Goal: Task Accomplishment & Management: Manage account settings

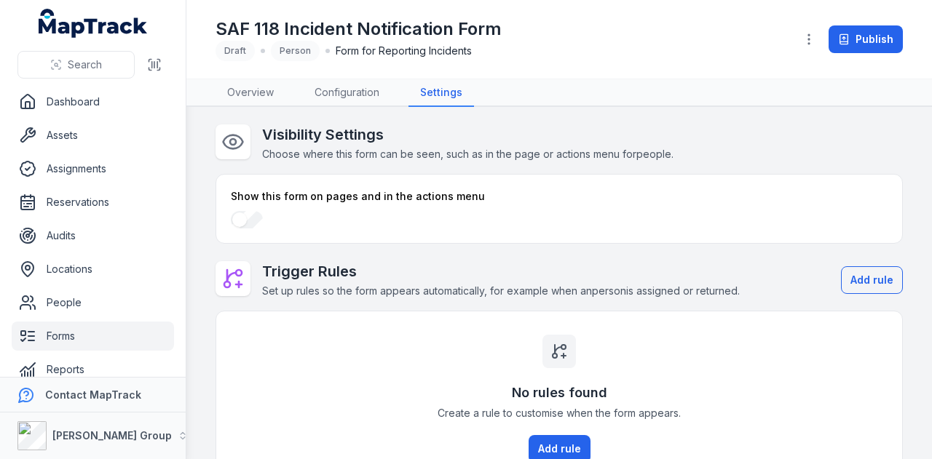
scroll to position [213, 0]
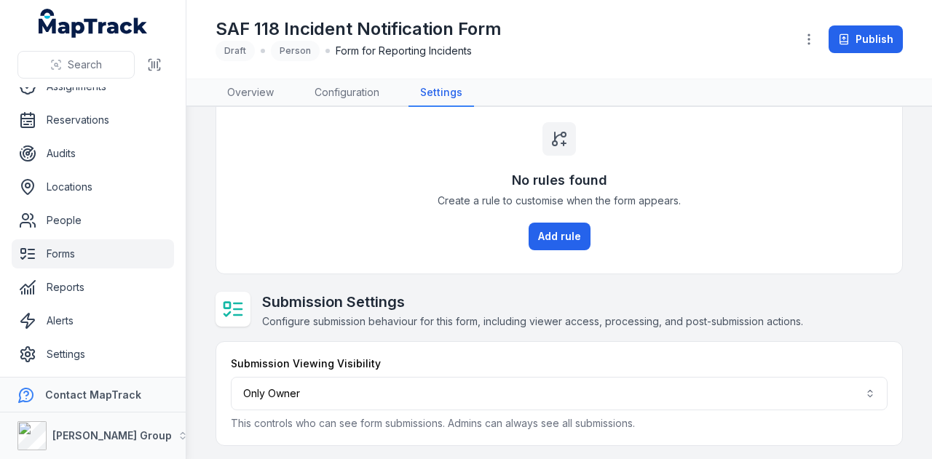
click at [654, 389] on button "Only Owner *****" at bounding box center [559, 393] width 657 height 33
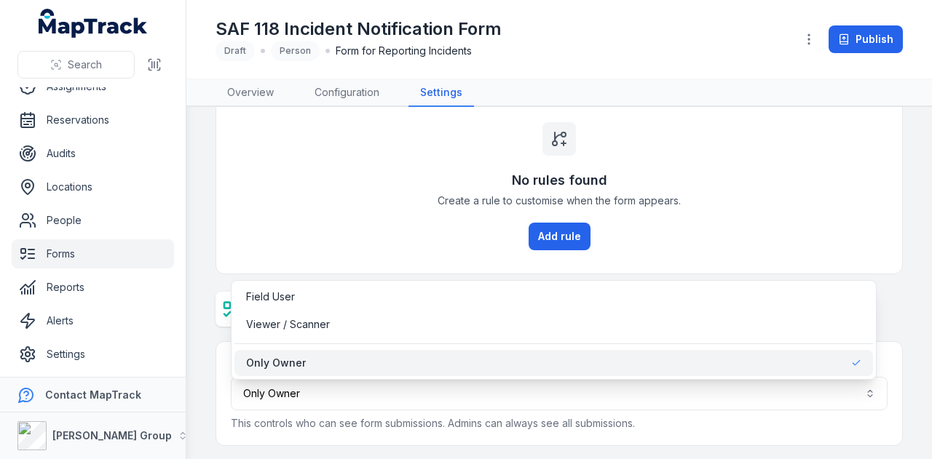
click at [442, 352] on div "Only Owner" at bounding box center [553, 363] width 638 height 26
click at [441, 365] on div "Only Owner" at bounding box center [553, 363] width 615 height 15
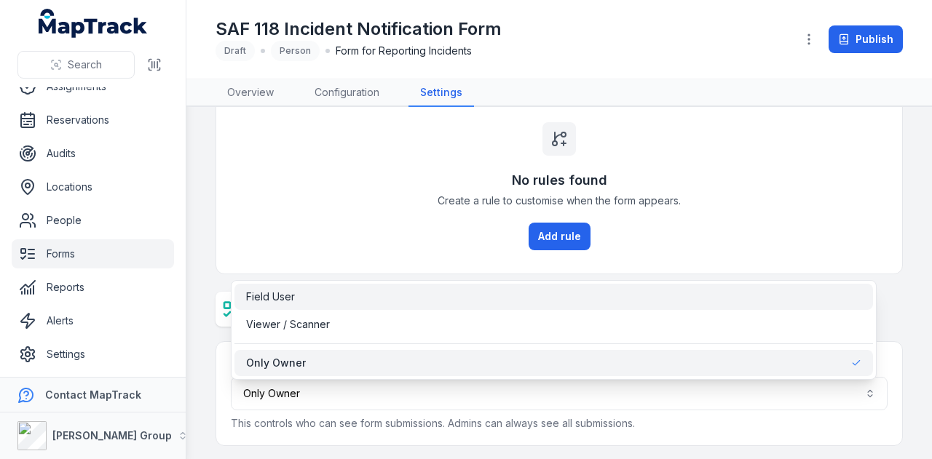
click at [336, 298] on div "Field User" at bounding box center [553, 297] width 615 height 15
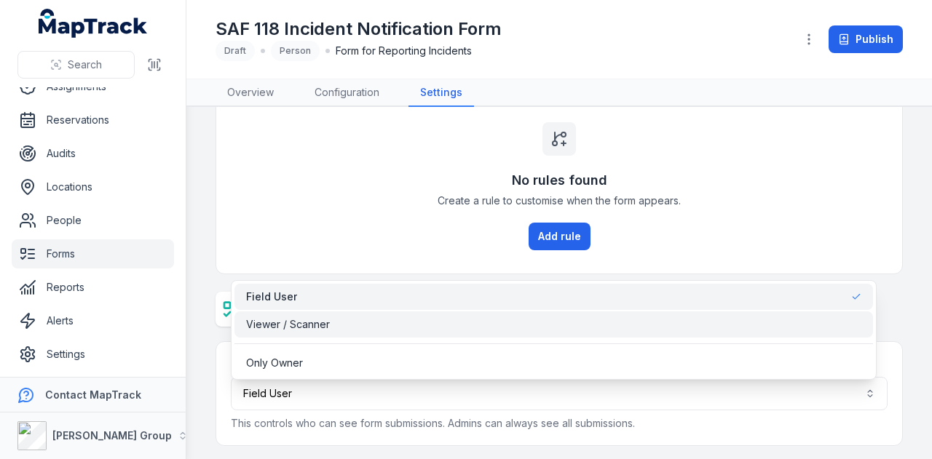
click at [336, 330] on div "Viewer / Scanner" at bounding box center [553, 324] width 615 height 15
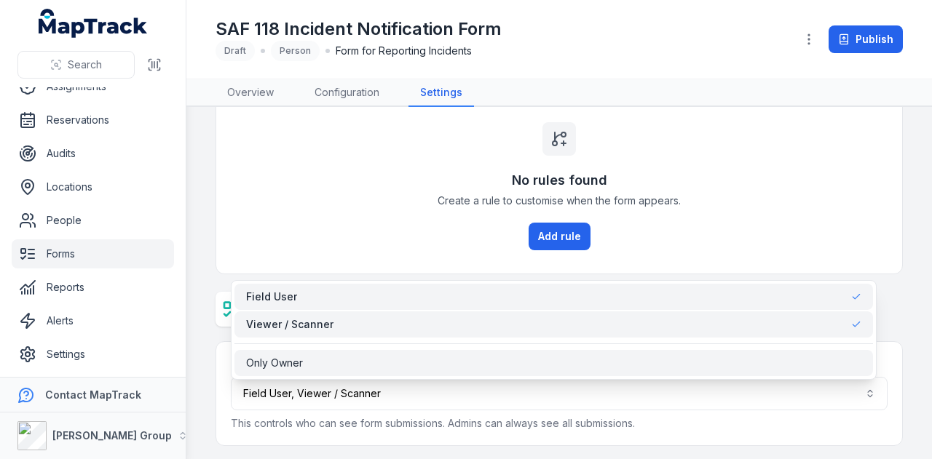
click at [336, 356] on div "Only Owner" at bounding box center [553, 363] width 615 height 15
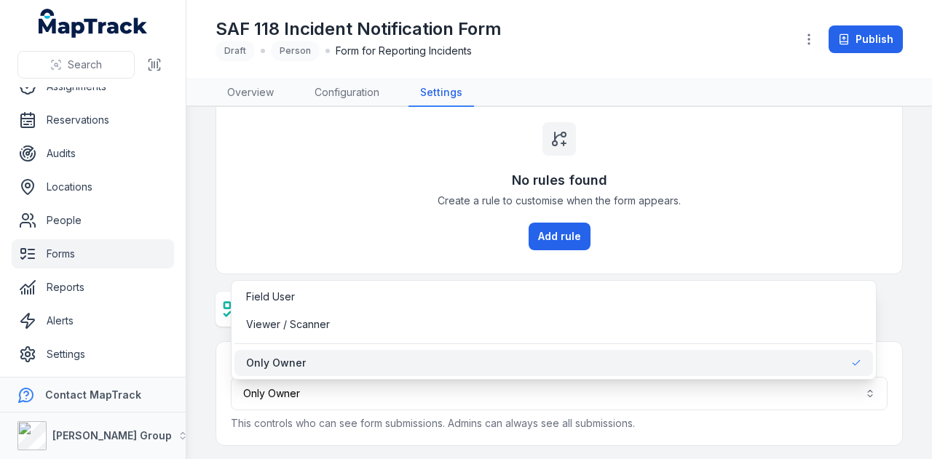
click at [570, 417] on div "Submission Viewing Visibility Only Owner ***** This controls who can see form s…" at bounding box center [559, 394] width 657 height 74
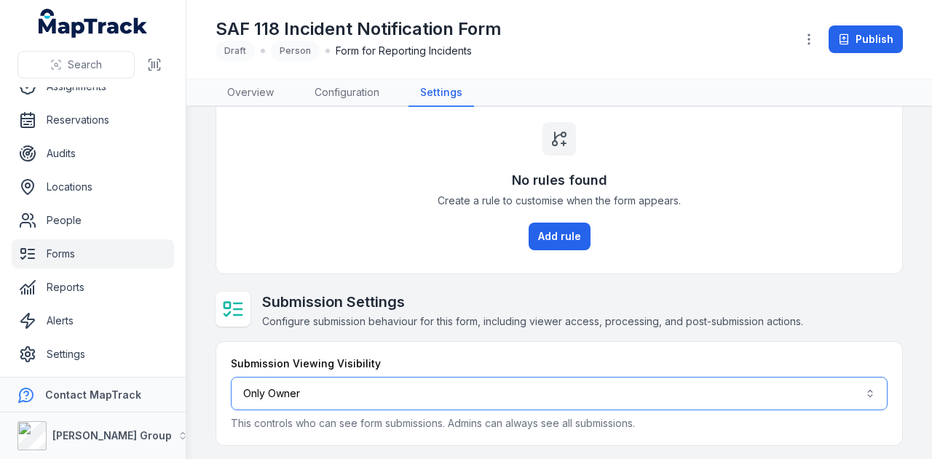
click at [854, 397] on button "Only Owner *****" at bounding box center [559, 393] width 657 height 33
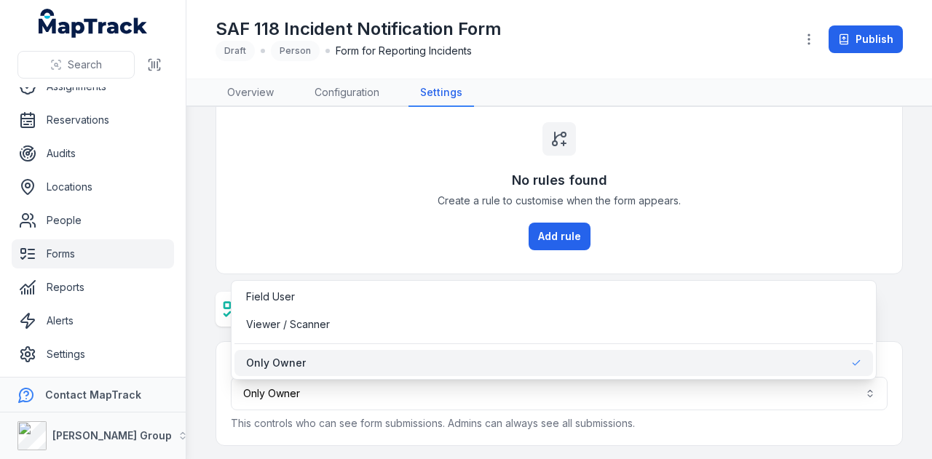
drag, startPoint x: 288, startPoint y: 168, endPoint x: 268, endPoint y: 187, distance: 27.3
click at [284, 174] on div "Visibility Settings Choose where this form can be seen, such as in the page or …" at bounding box center [558, 179] width 687 height 534
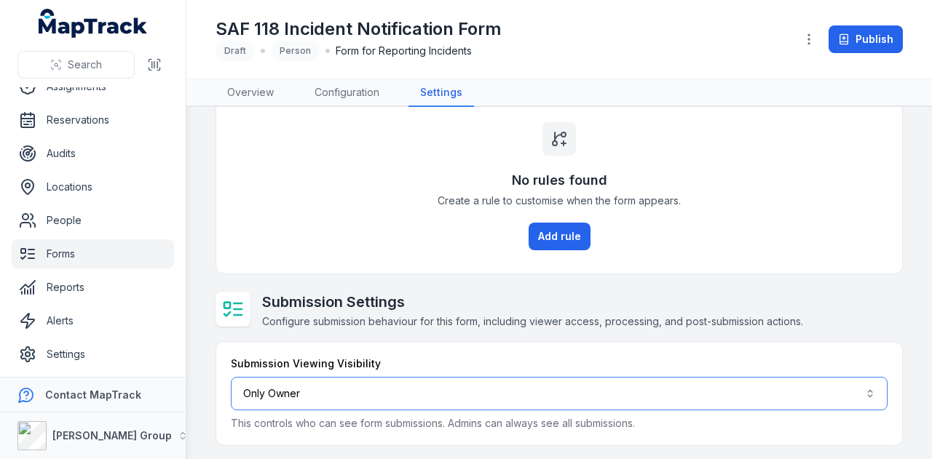
click at [387, 379] on button "Only Owner *****" at bounding box center [559, 393] width 657 height 33
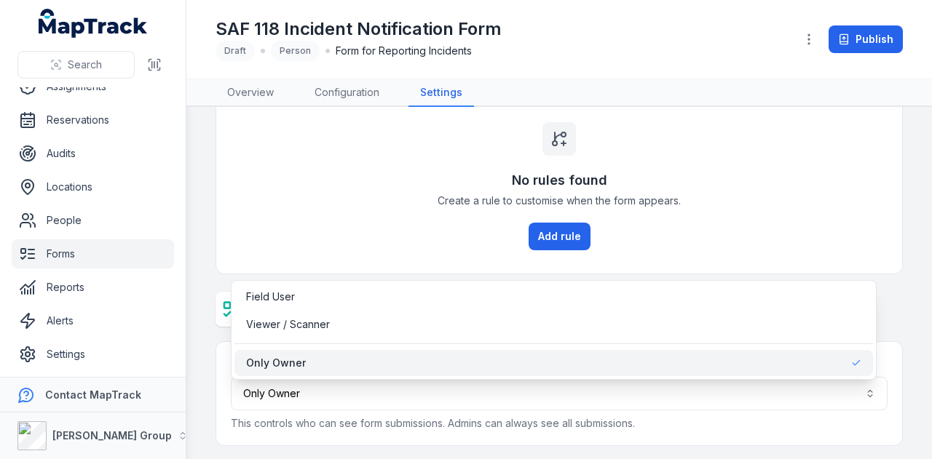
click at [349, 274] on div "Visibility Settings Choose where this form can be seen, such as in the page or …" at bounding box center [558, 179] width 687 height 534
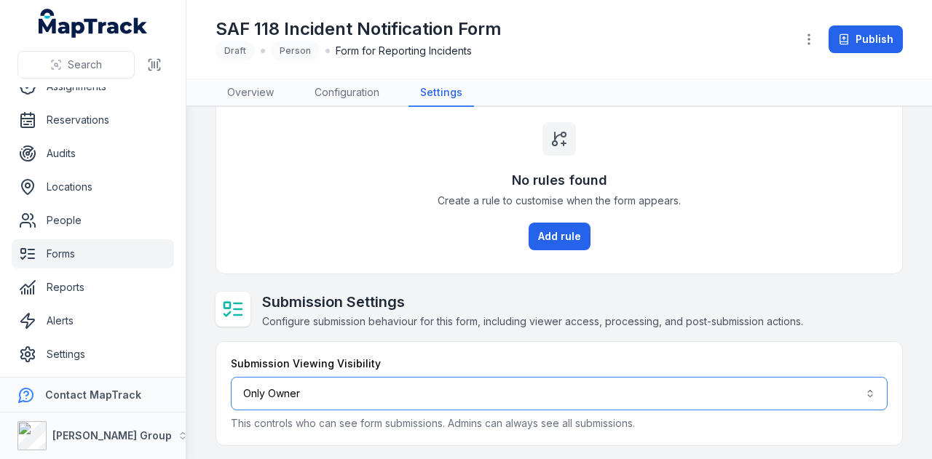
scroll to position [0, 0]
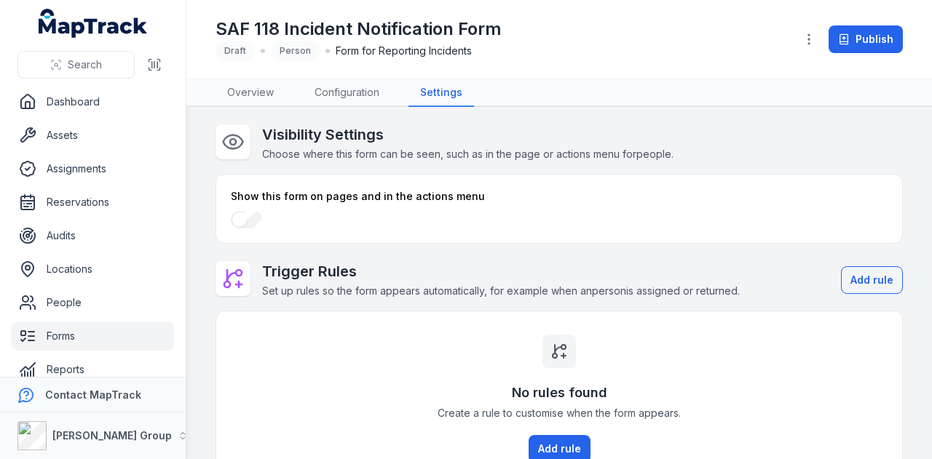
scroll to position [213, 0]
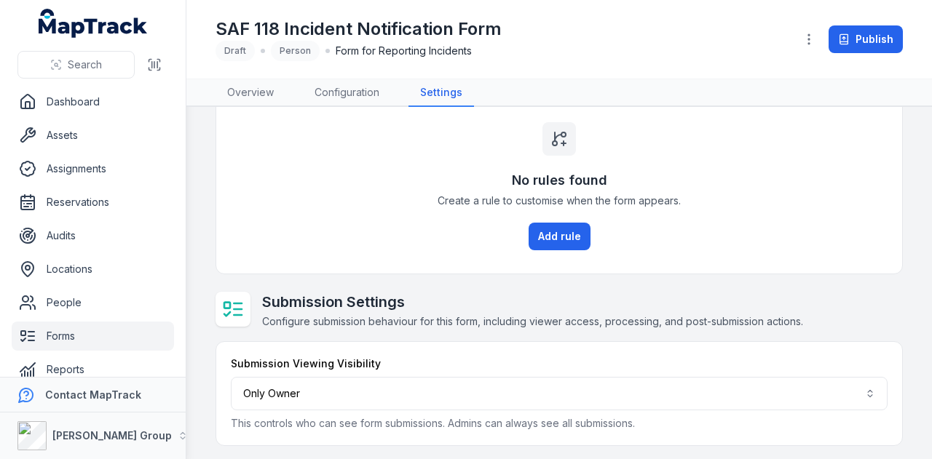
click at [805, 58] on div "SAF 118 Incident Notification Form Draft Person Form for Reporting Incidents Pu…" at bounding box center [558, 39] width 687 height 67
click at [813, 42] on icon "button" at bounding box center [808, 39] width 15 height 15
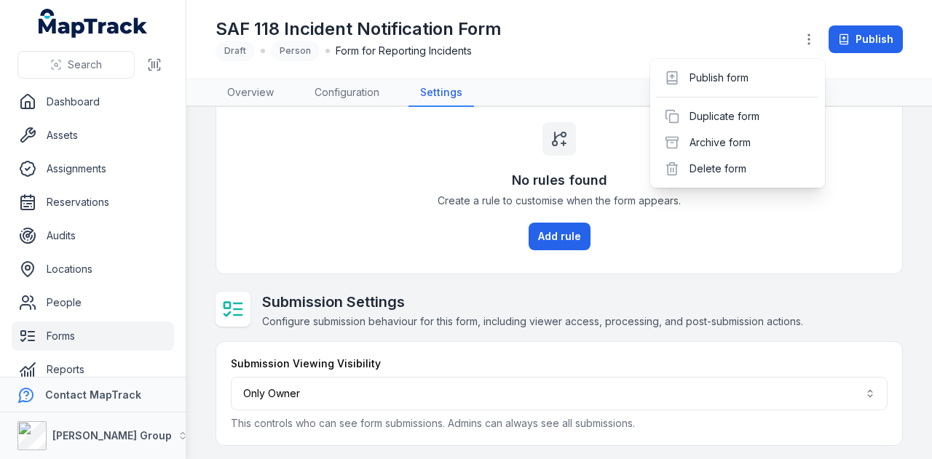
click at [879, 179] on div "Toggle Navigation SAF 118 Incident Notification Form Draft Person Form for Repo…" at bounding box center [558, 229] width 745 height 459
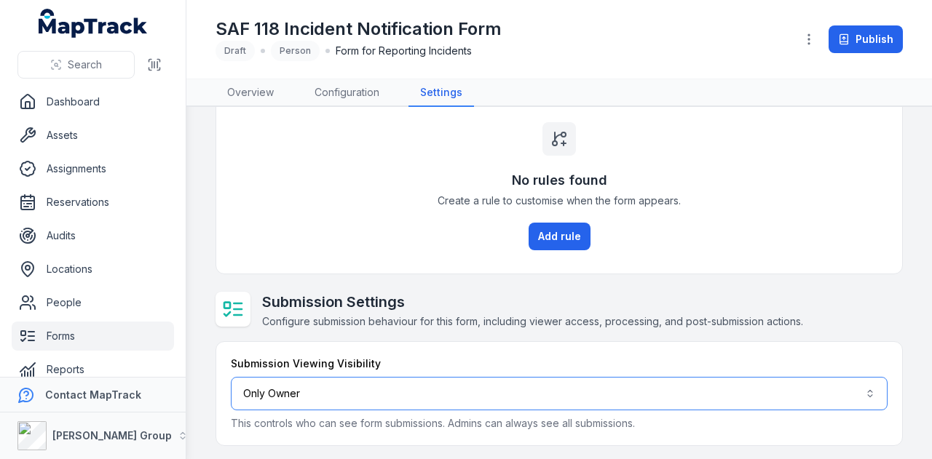
click at [348, 381] on button "Only Owner *****" at bounding box center [559, 393] width 657 height 33
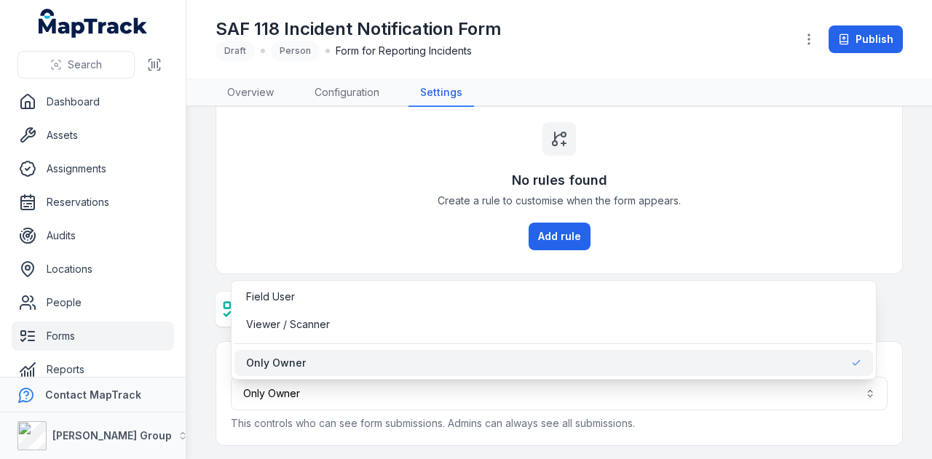
click at [274, 213] on div "Visibility Settings Choose where this form can be seen, such as in the page or …" at bounding box center [558, 179] width 687 height 534
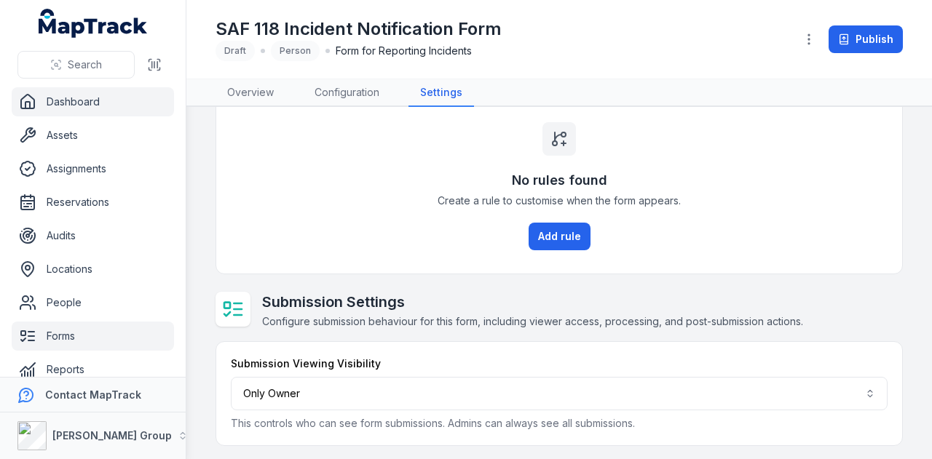
click at [92, 104] on link "Dashboard" at bounding box center [93, 101] width 162 height 29
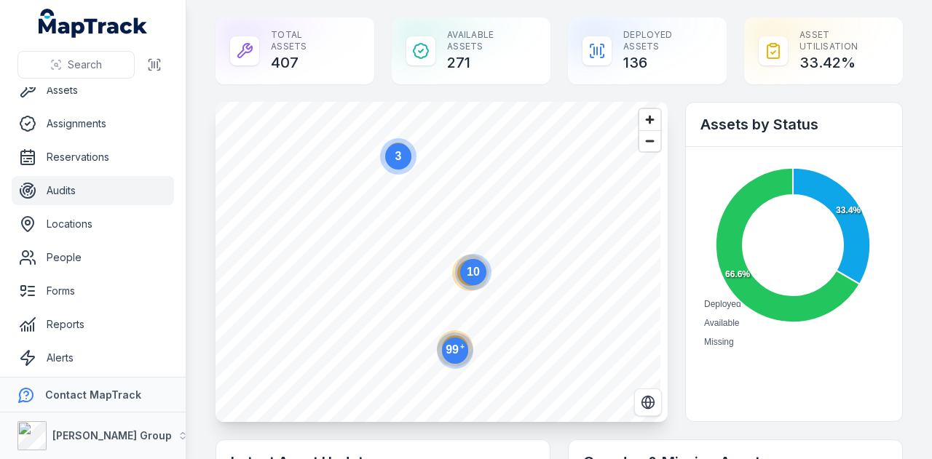
scroll to position [82, 0]
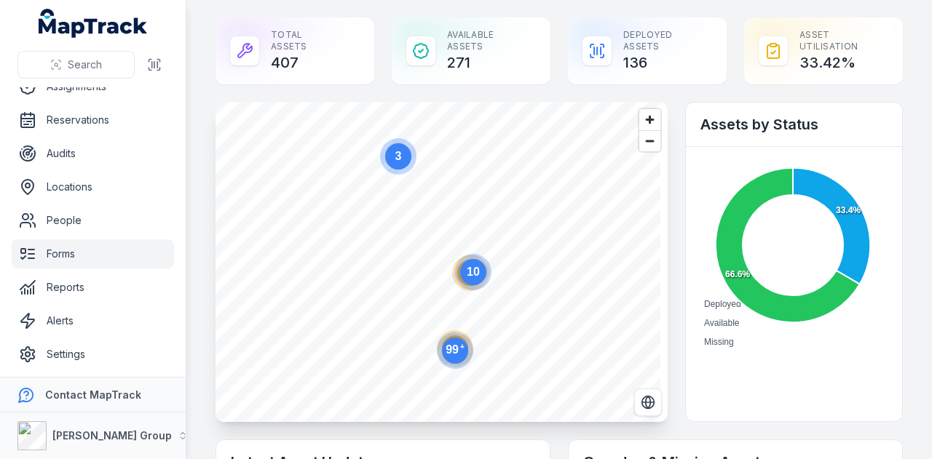
click at [109, 251] on link "Forms" at bounding box center [93, 253] width 162 height 29
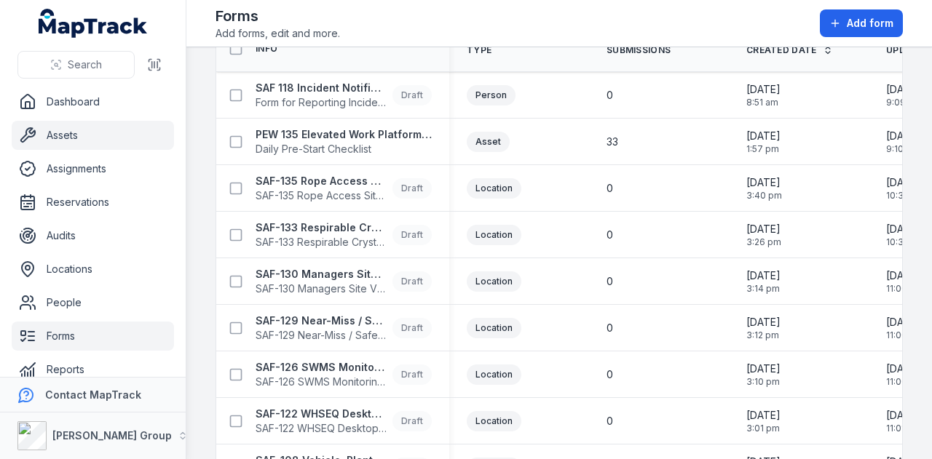
click at [98, 139] on link "Assets" at bounding box center [93, 135] width 162 height 29
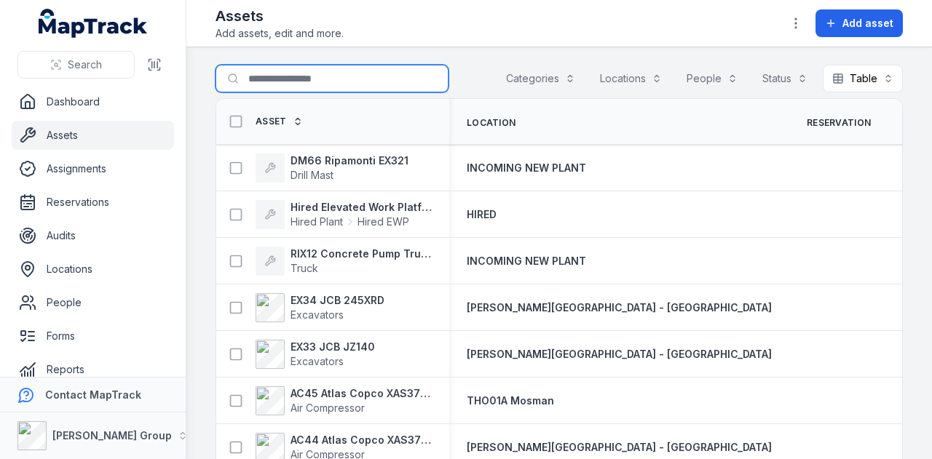
click at [269, 84] on input "Search for assets" at bounding box center [331, 79] width 233 height 28
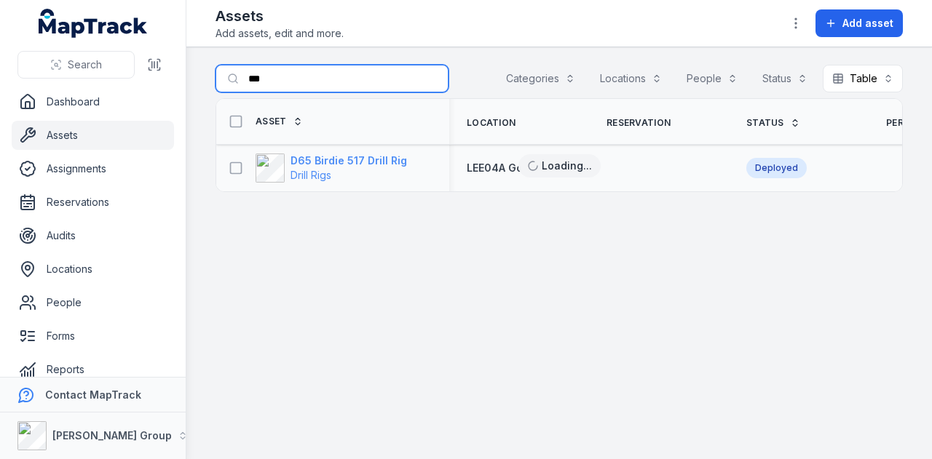
type input "***"
click at [339, 154] on strong "D65 Birdie 517 Drill Rig" at bounding box center [348, 161] width 116 height 15
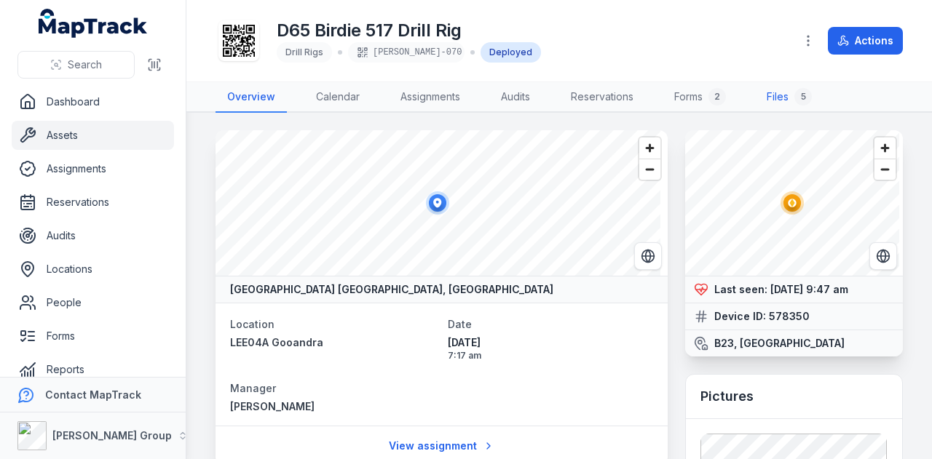
click at [788, 88] on link "Files 5" at bounding box center [789, 97] width 68 height 31
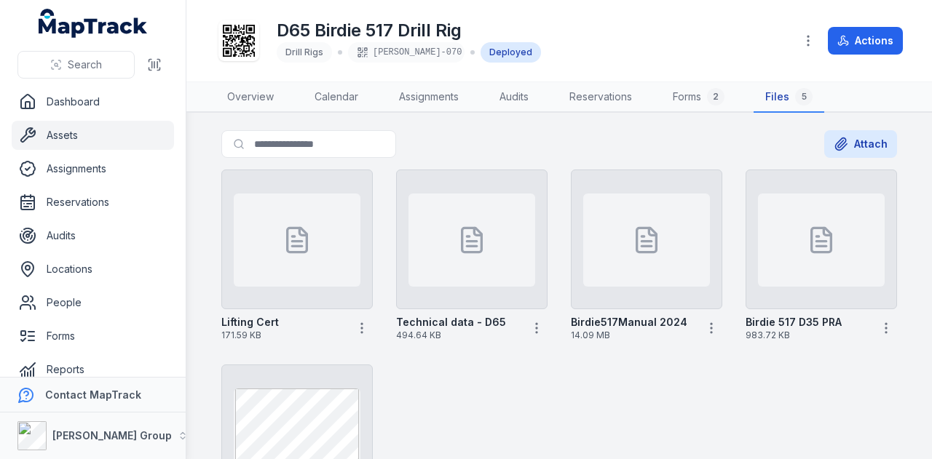
scroll to position [73, 0]
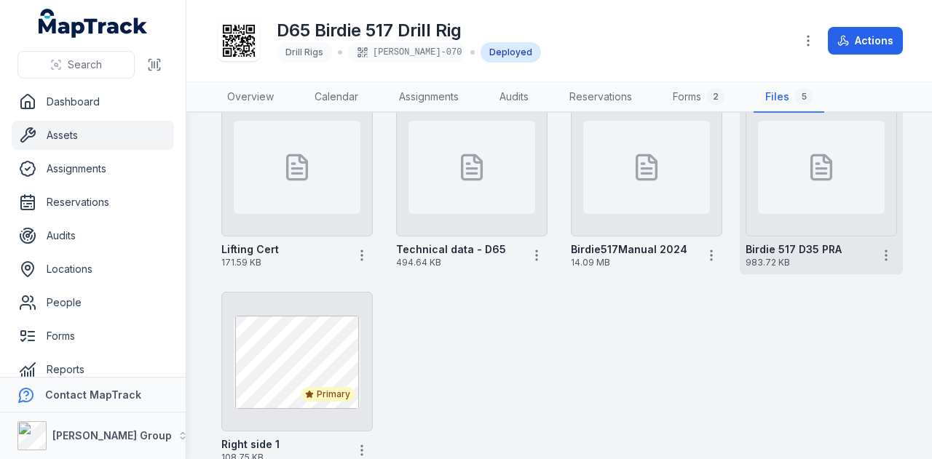
click at [796, 197] on div at bounding box center [821, 167] width 127 height 93
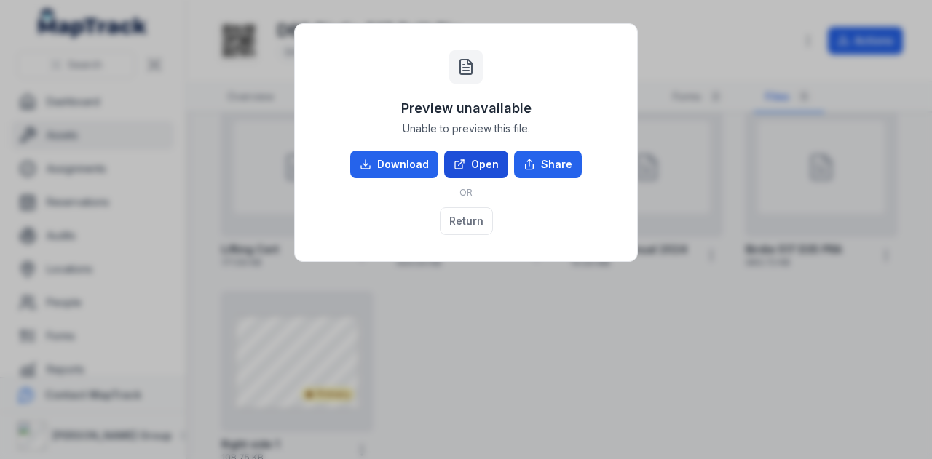
click at [478, 159] on link "Open" at bounding box center [476, 165] width 64 height 28
click at [458, 226] on button "Return" at bounding box center [466, 221] width 53 height 28
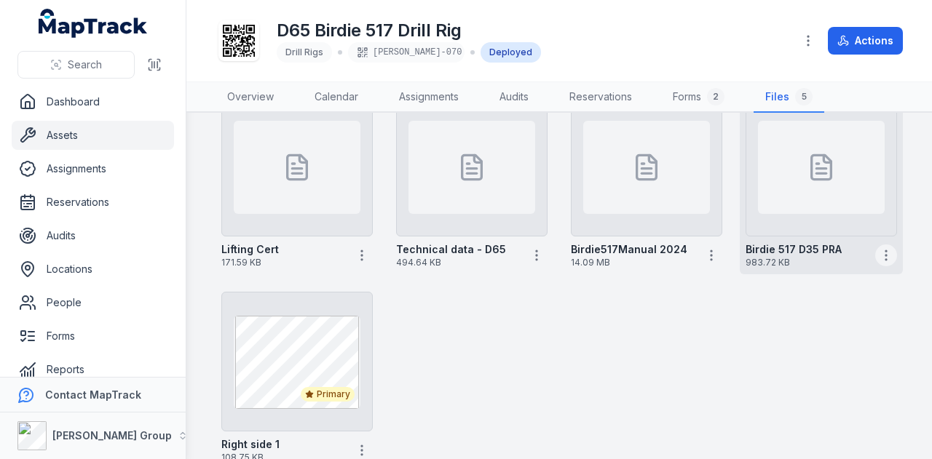
click at [882, 254] on icon "button" at bounding box center [886, 255] width 15 height 15
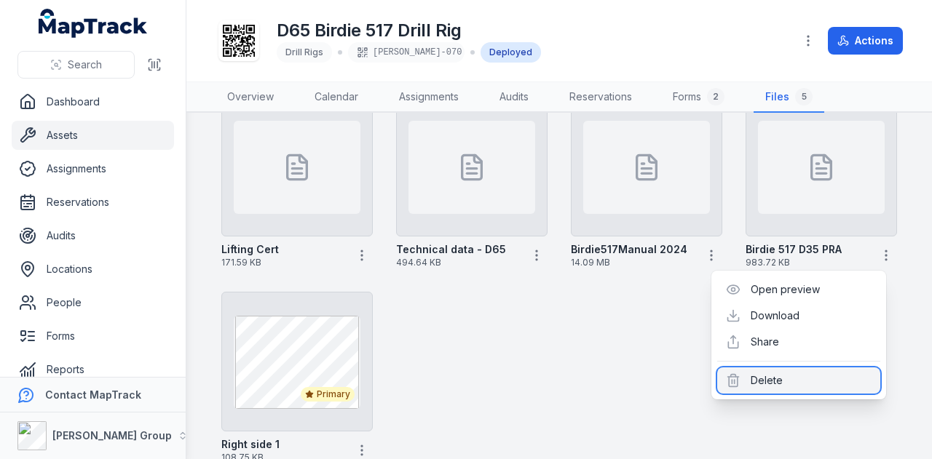
click at [831, 377] on div "Delete" at bounding box center [798, 381] width 163 height 26
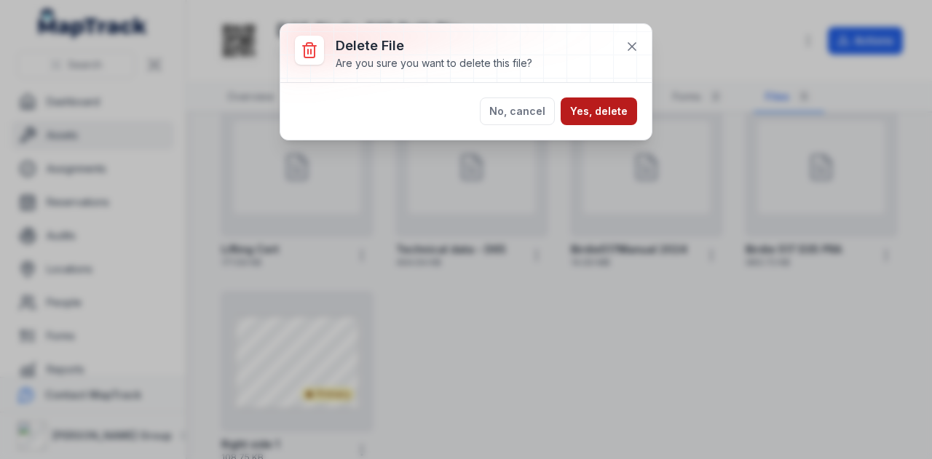
click at [613, 116] on button "Yes, delete" at bounding box center [599, 112] width 76 height 28
